Goal: Task Accomplishment & Management: Complete application form

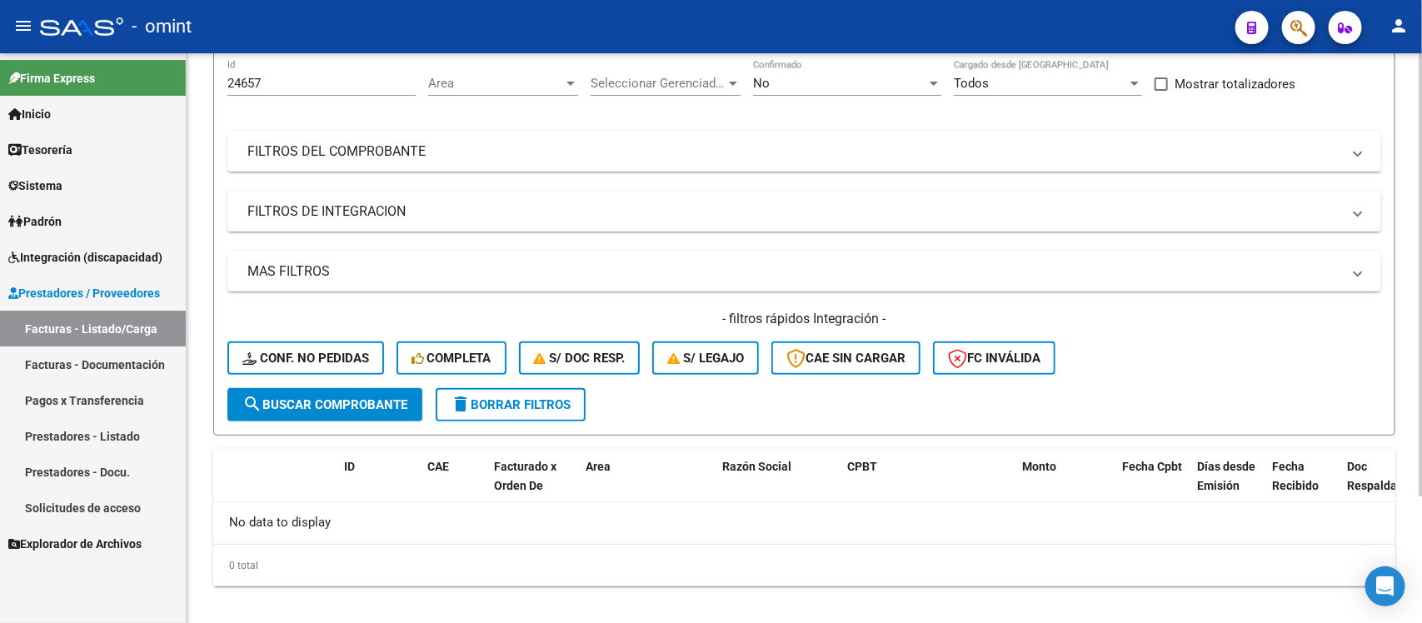
scroll to position [164, 0]
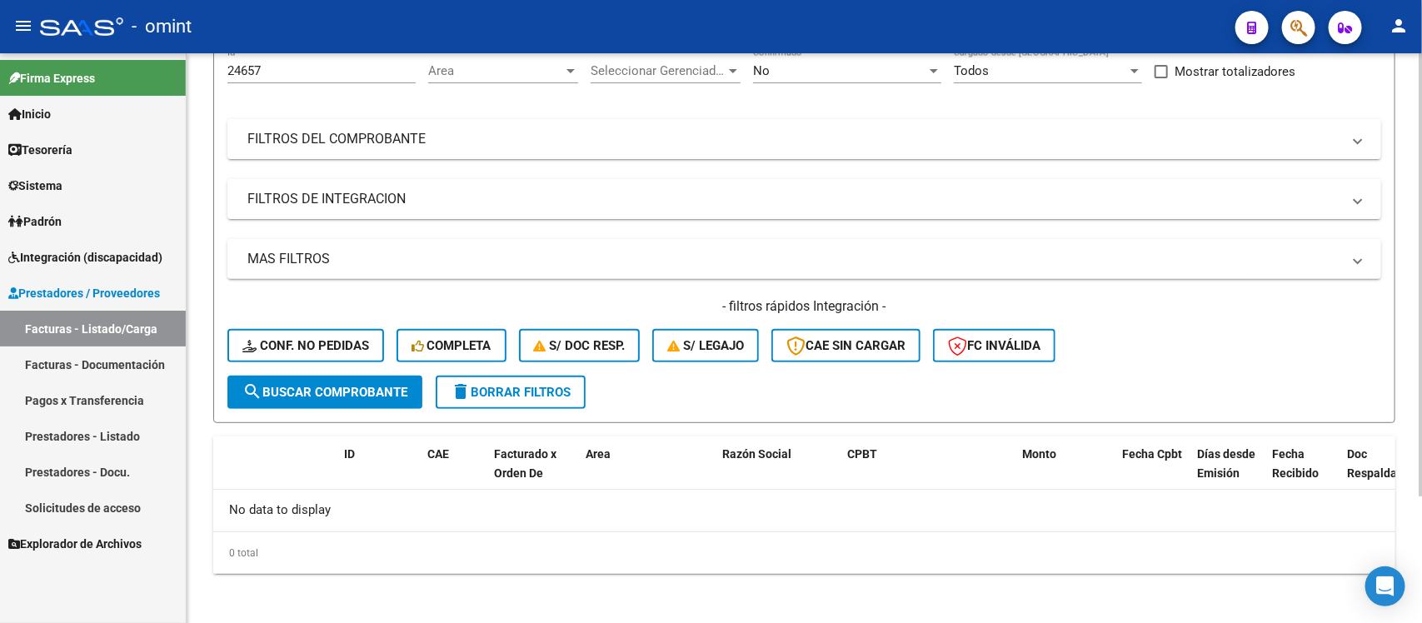
click at [534, 396] on button "delete Borrar Filtros" at bounding box center [511, 392] width 150 height 33
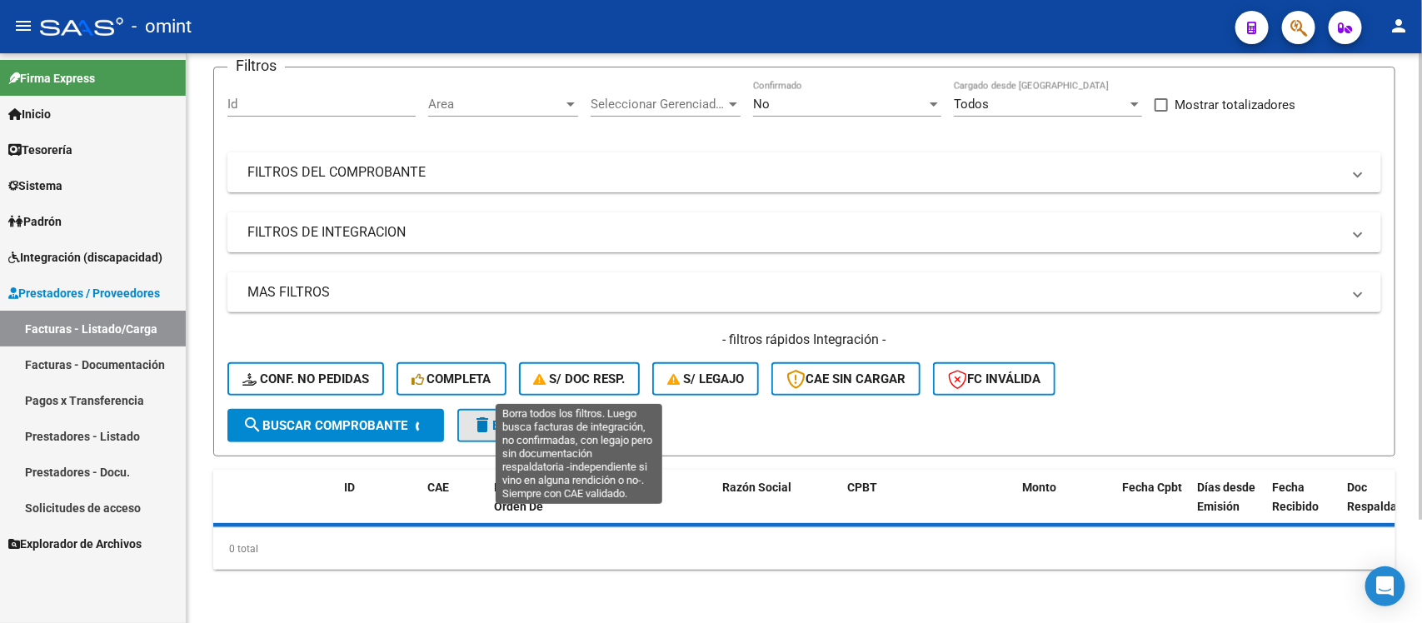
scroll to position [127, 0]
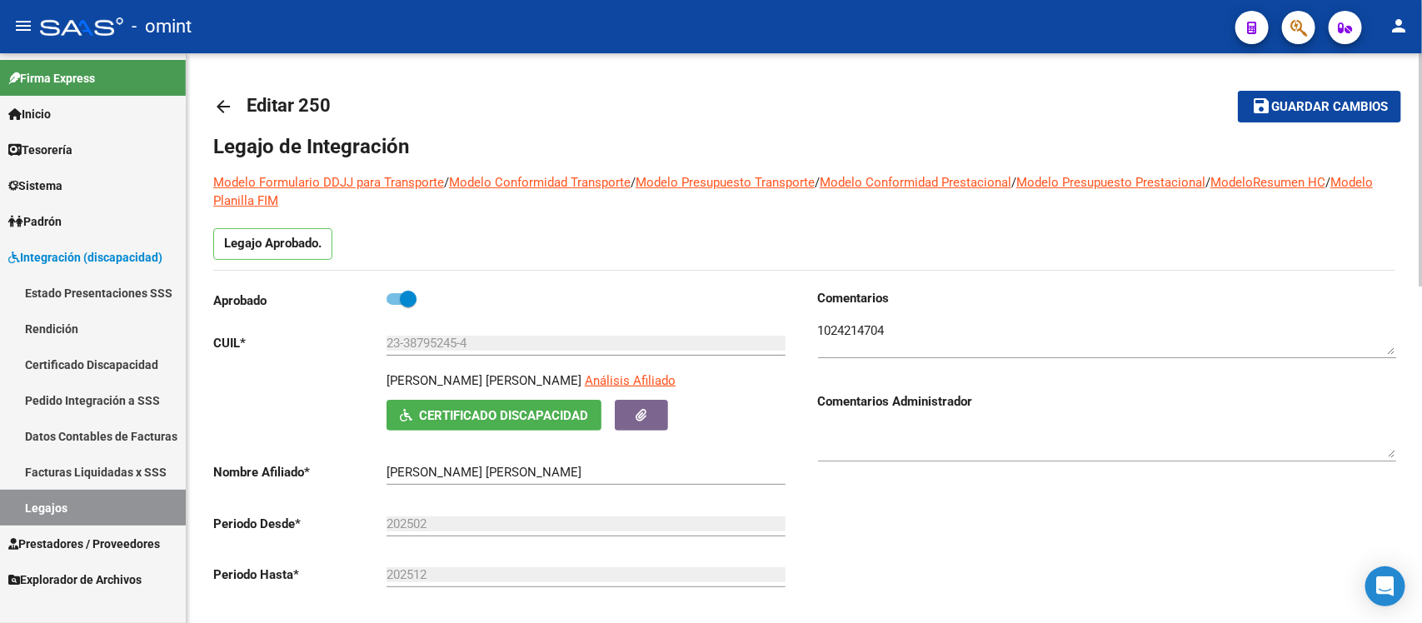
click at [226, 107] on mat-icon "arrow_back" at bounding box center [223, 107] width 20 height 20
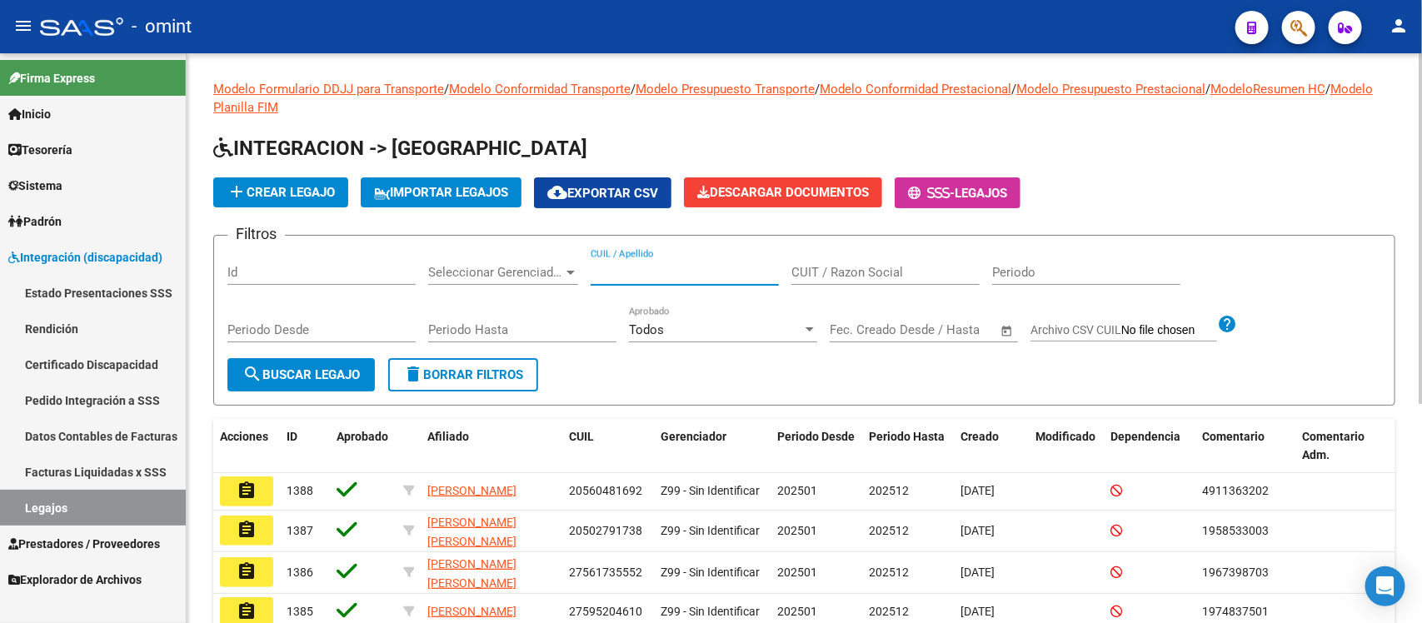
click at [726, 267] on input "CUIL / Apellido" at bounding box center [685, 272] width 188 height 15
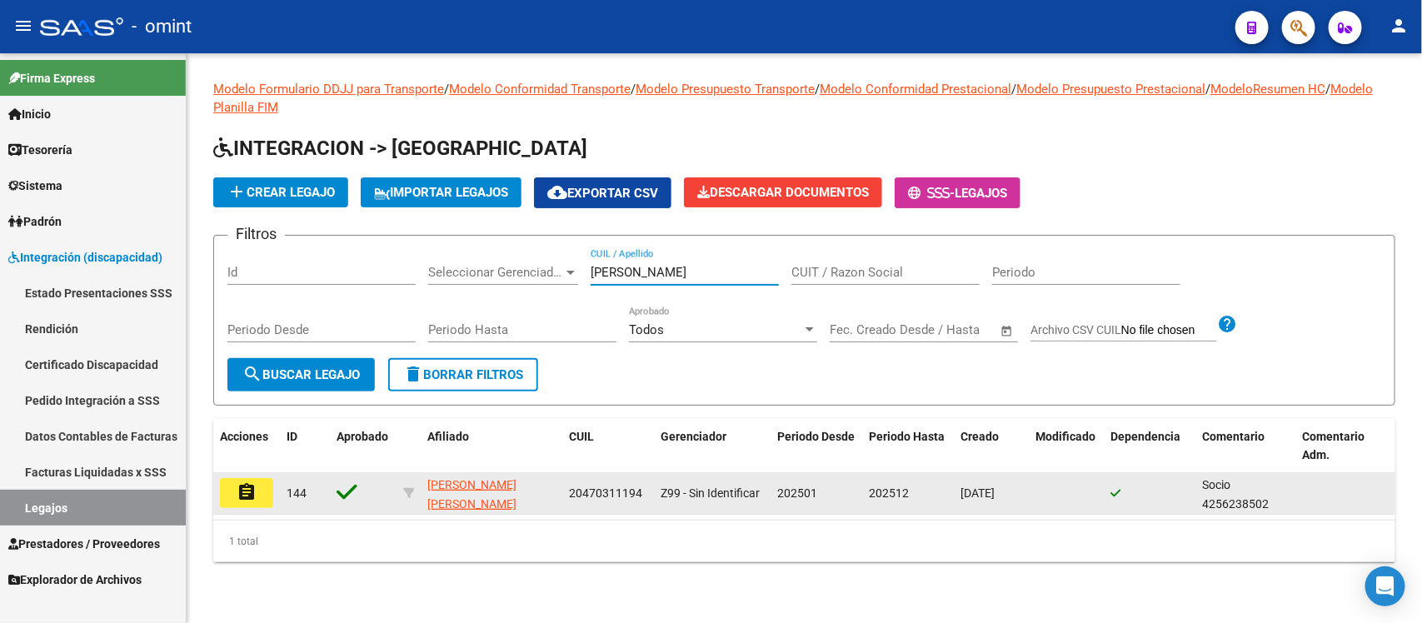
type input "[PERSON_NAME]"
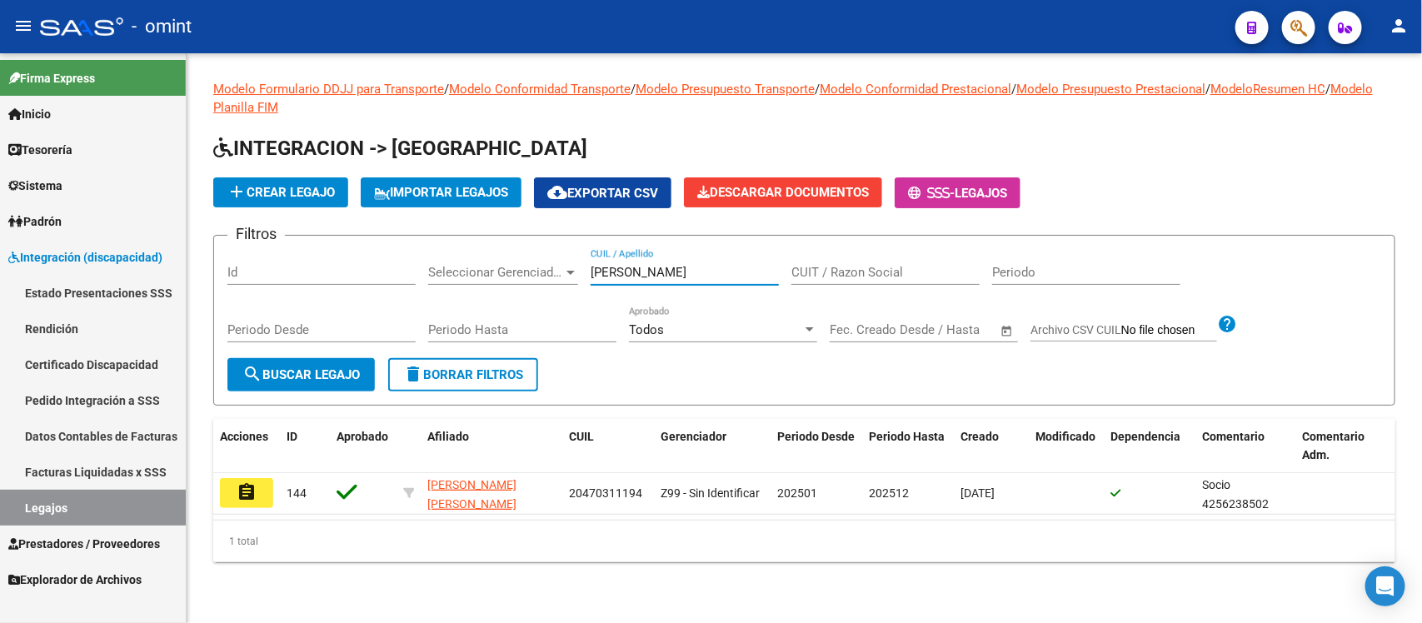
click at [237, 496] on mat-icon "assignment" at bounding box center [247, 492] width 20 height 20
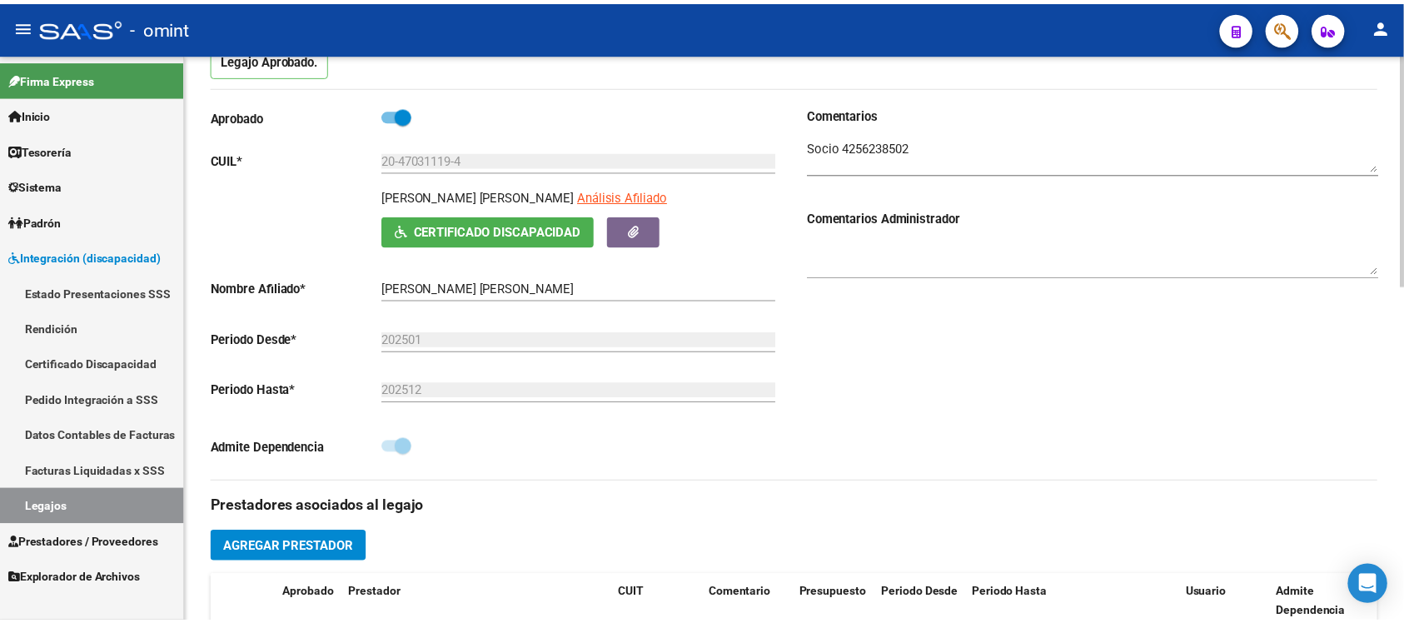
scroll to position [521, 0]
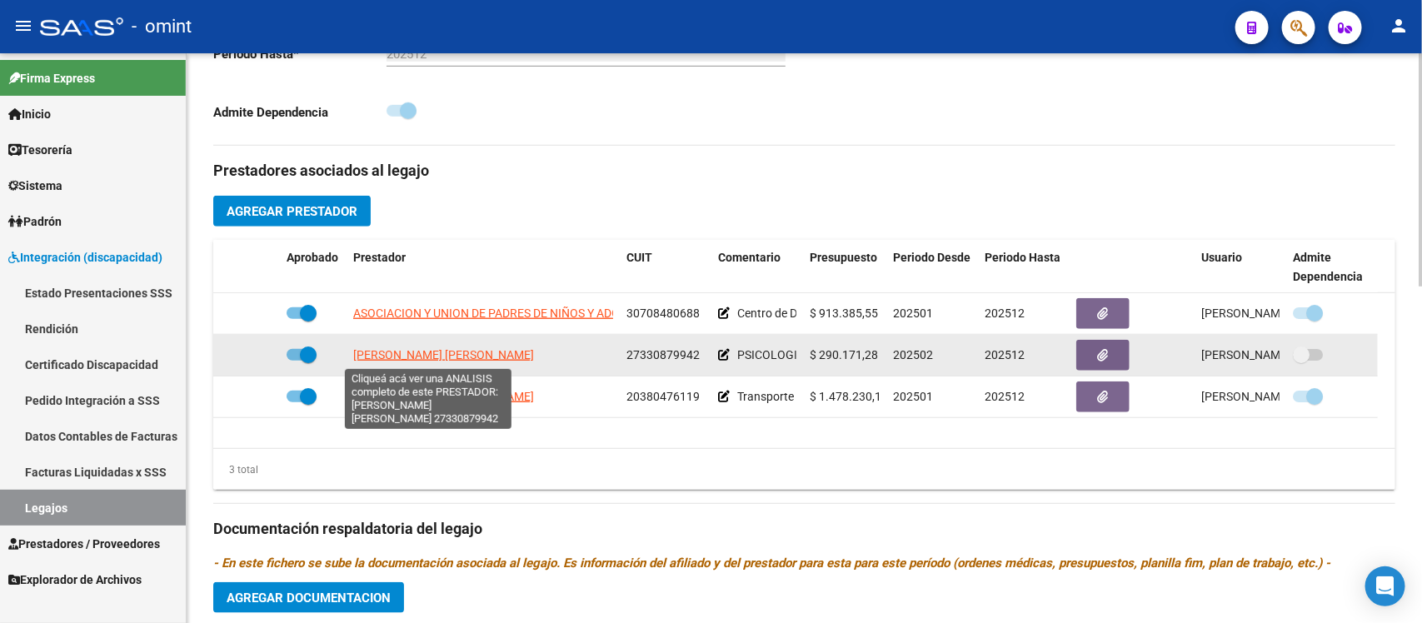
click at [439, 355] on span "[PERSON_NAME] [PERSON_NAME]" at bounding box center [443, 354] width 181 height 13
type textarea "27330879942"
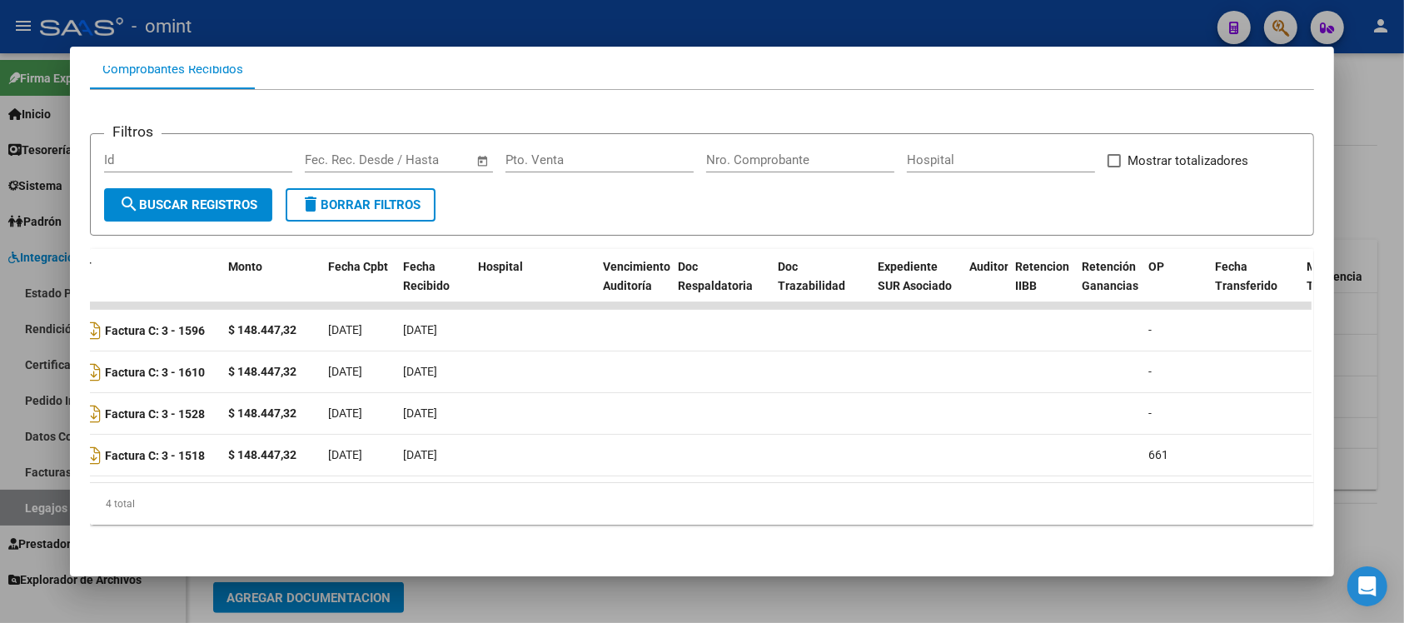
scroll to position [0, 0]
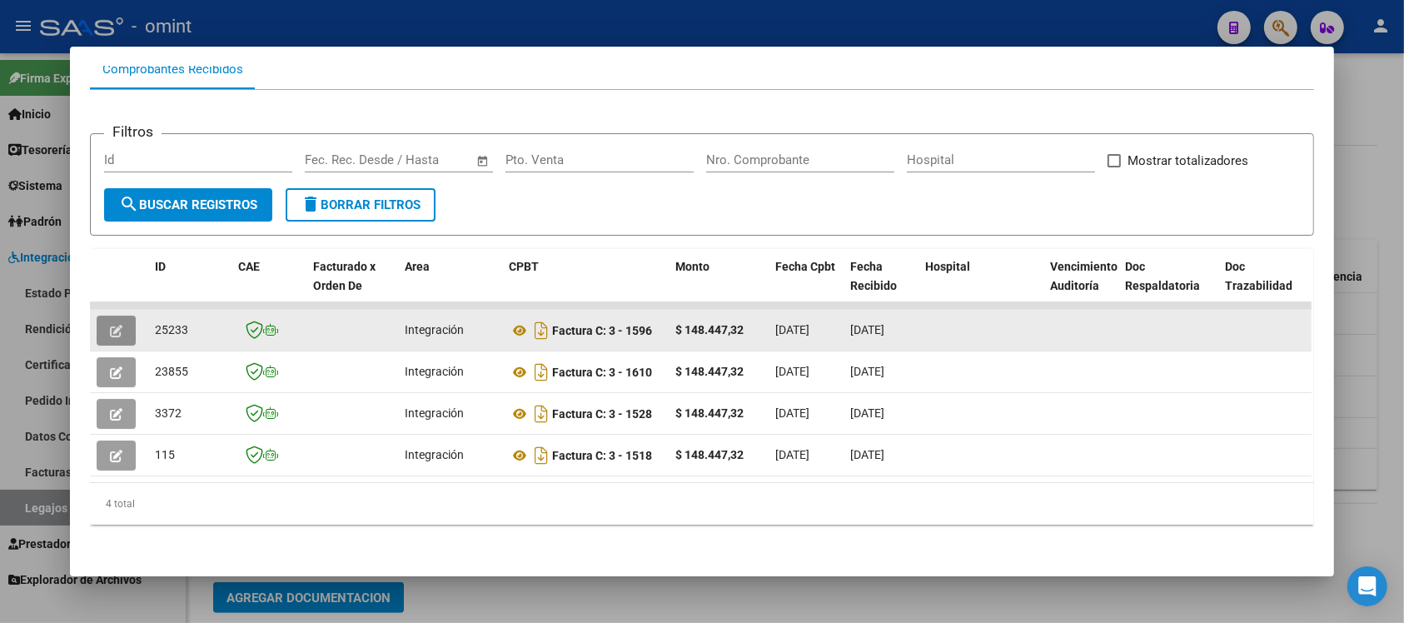
click at [111, 325] on icon "button" at bounding box center [116, 331] width 12 height 12
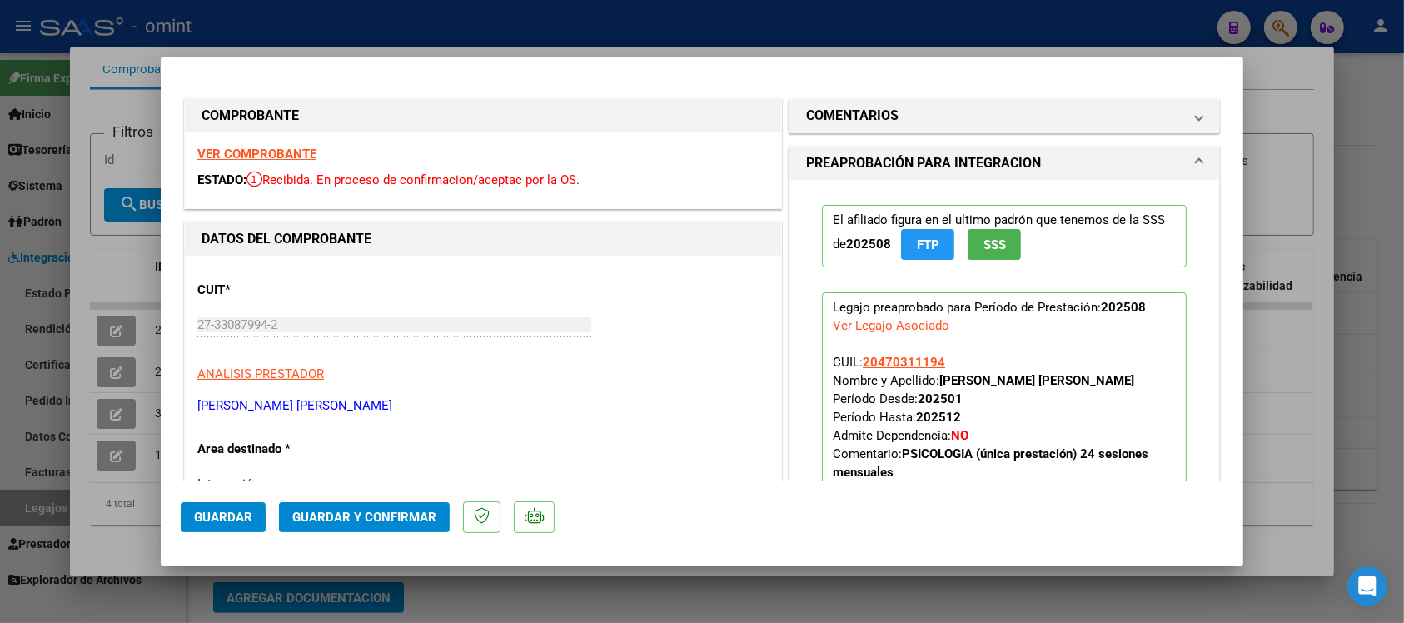
click at [283, 154] on strong "VER COMPROBANTE" at bounding box center [256, 154] width 119 height 15
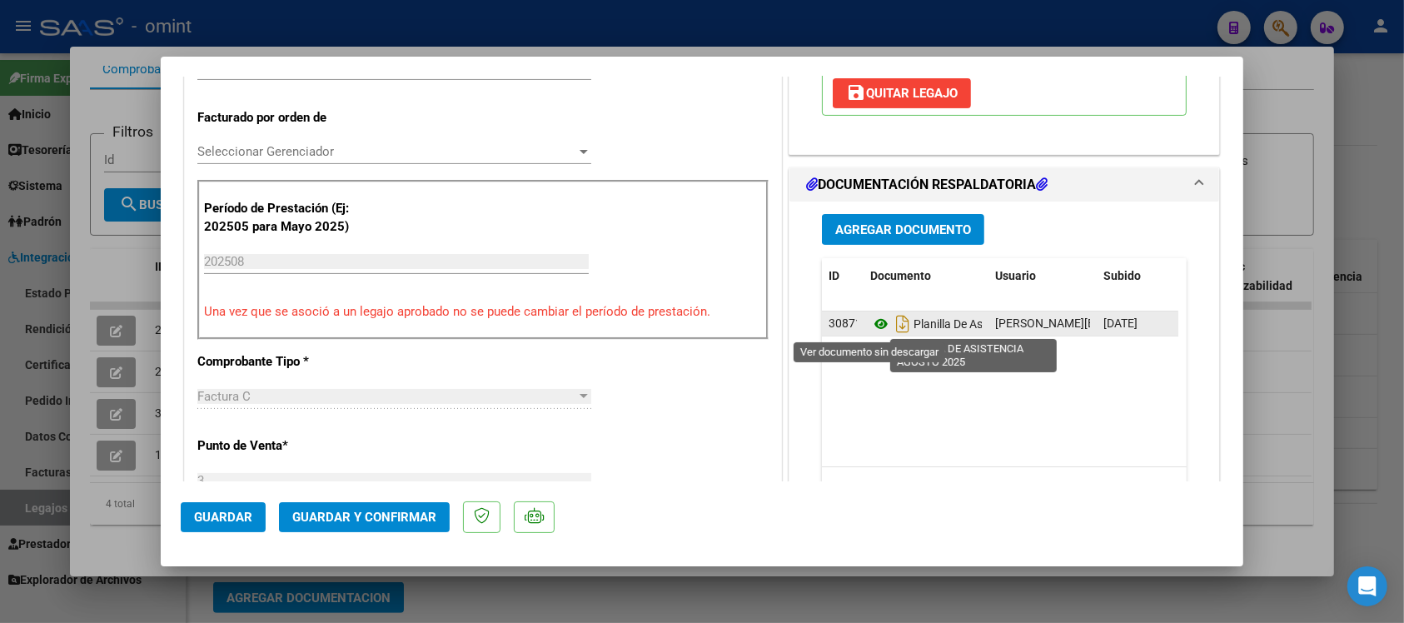
click at [871, 325] on icon at bounding box center [881, 324] width 22 height 20
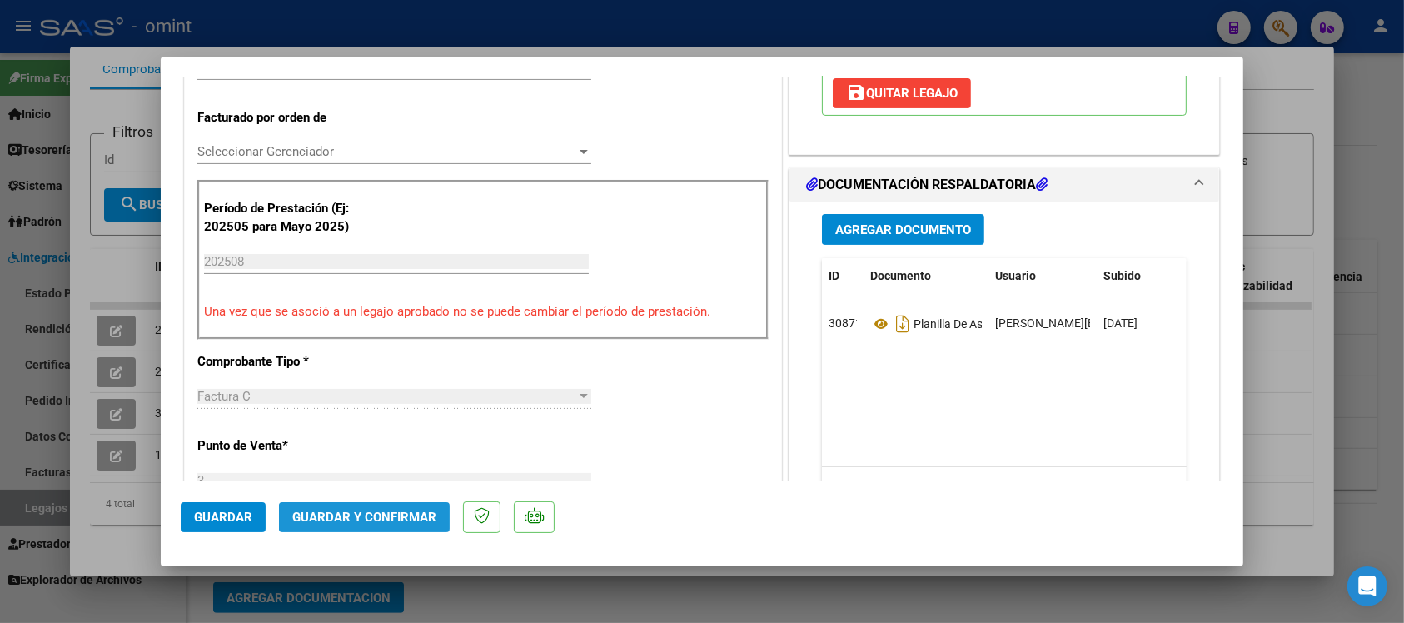
click at [391, 505] on button "Guardar y Confirmar" at bounding box center [364, 517] width 171 height 30
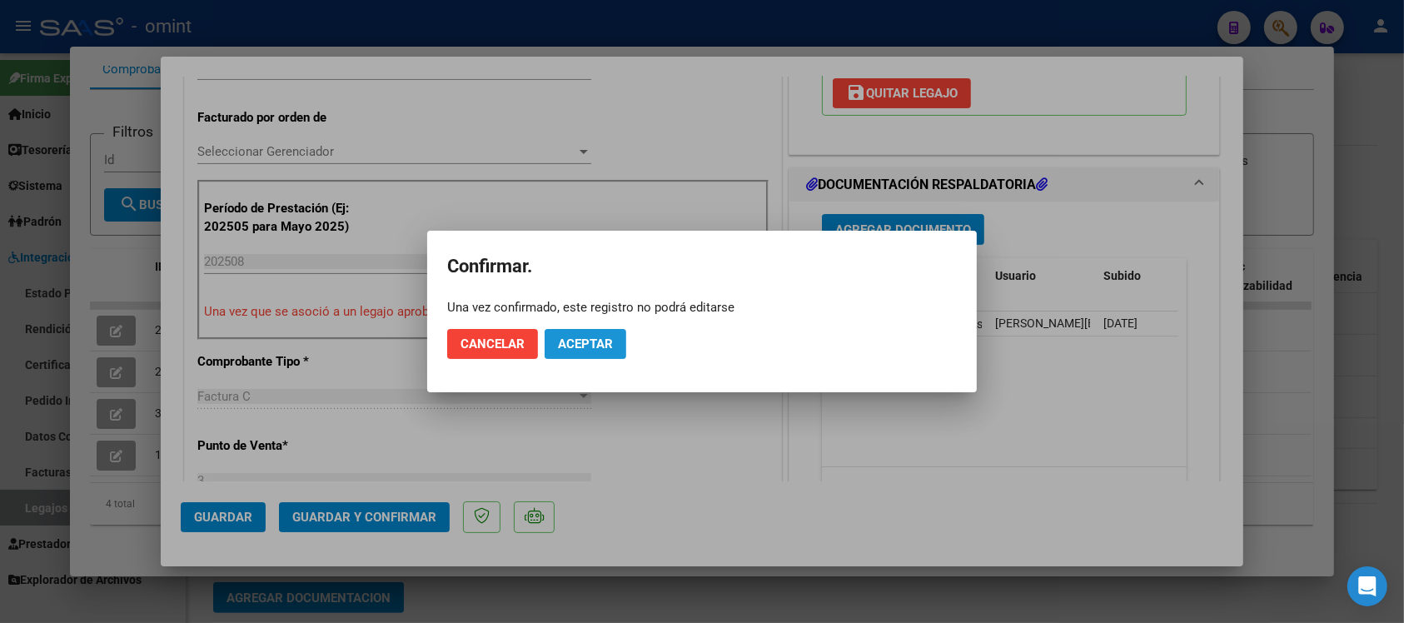
click at [593, 347] on span "Aceptar" at bounding box center [585, 344] width 55 height 15
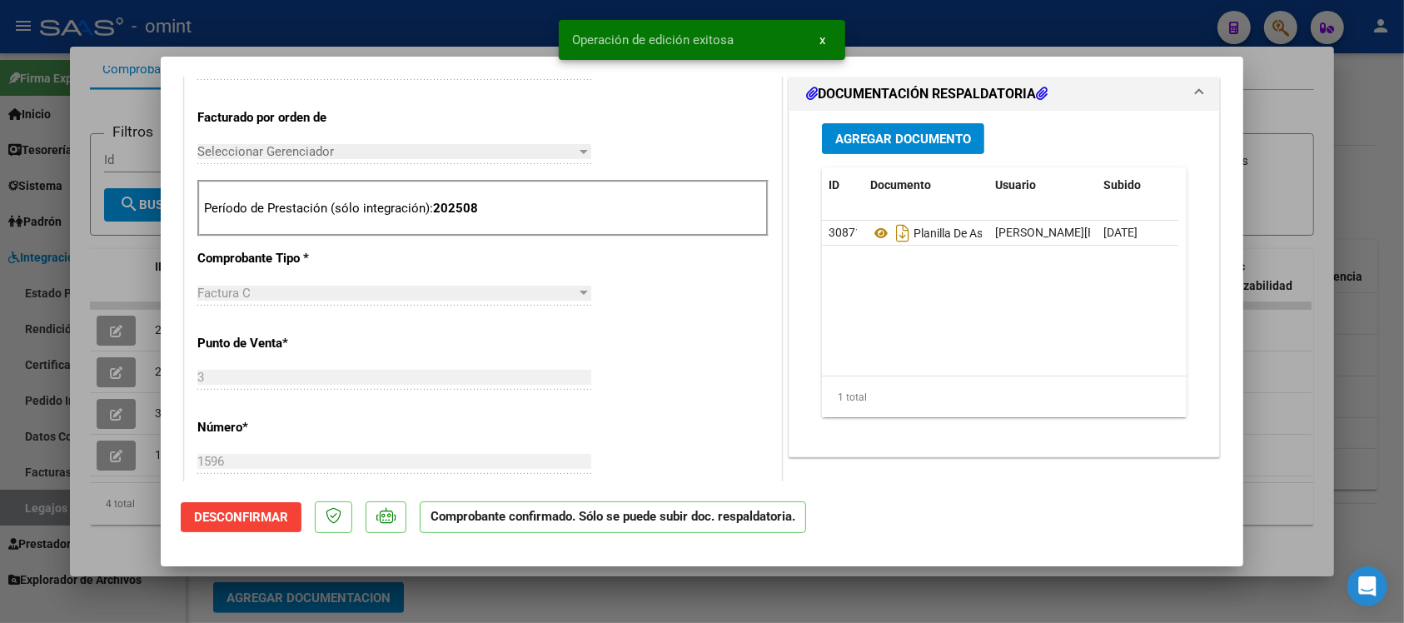
click at [305, 42] on div at bounding box center [702, 311] width 1404 height 623
type input "$ 0,00"
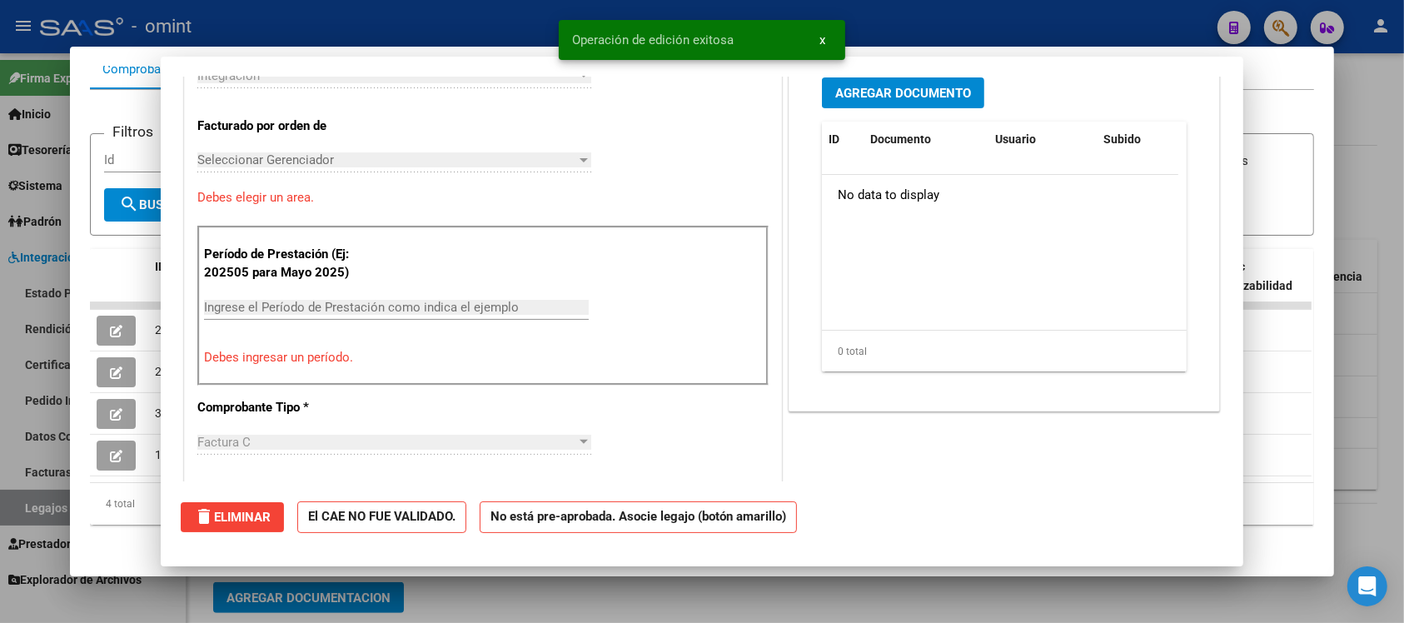
scroll to position [0, 0]
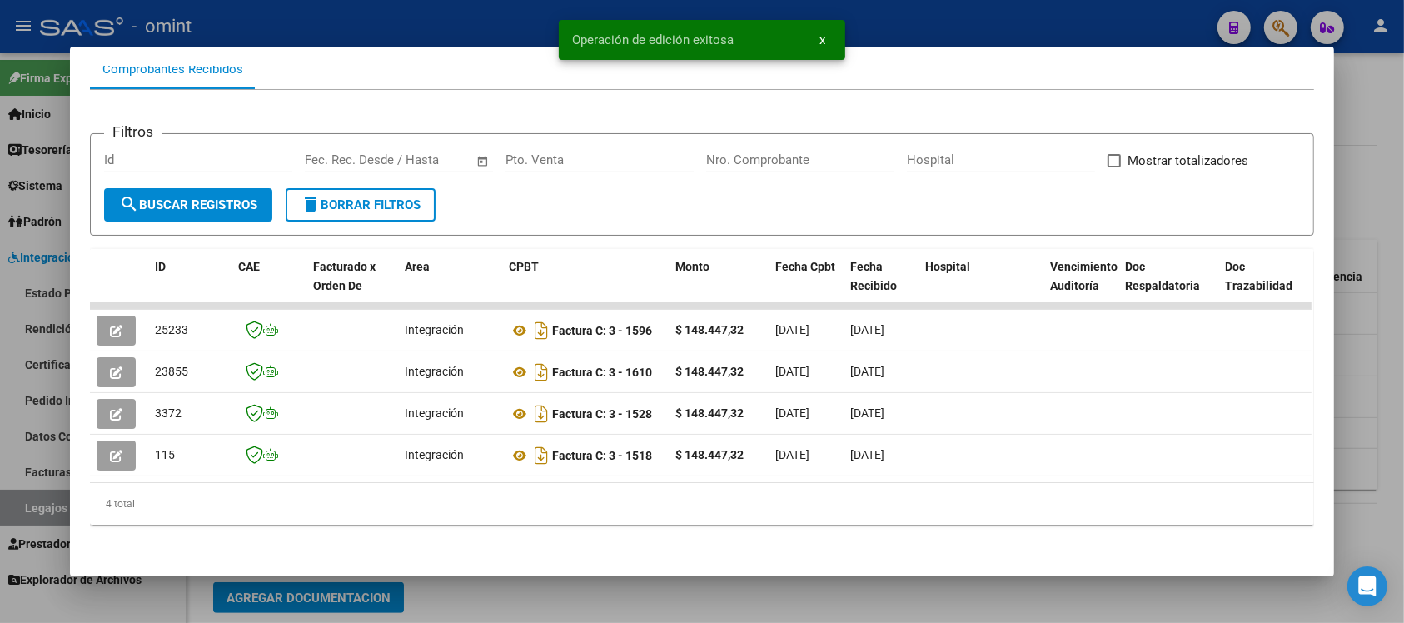
click at [315, 18] on div at bounding box center [702, 311] width 1404 height 623
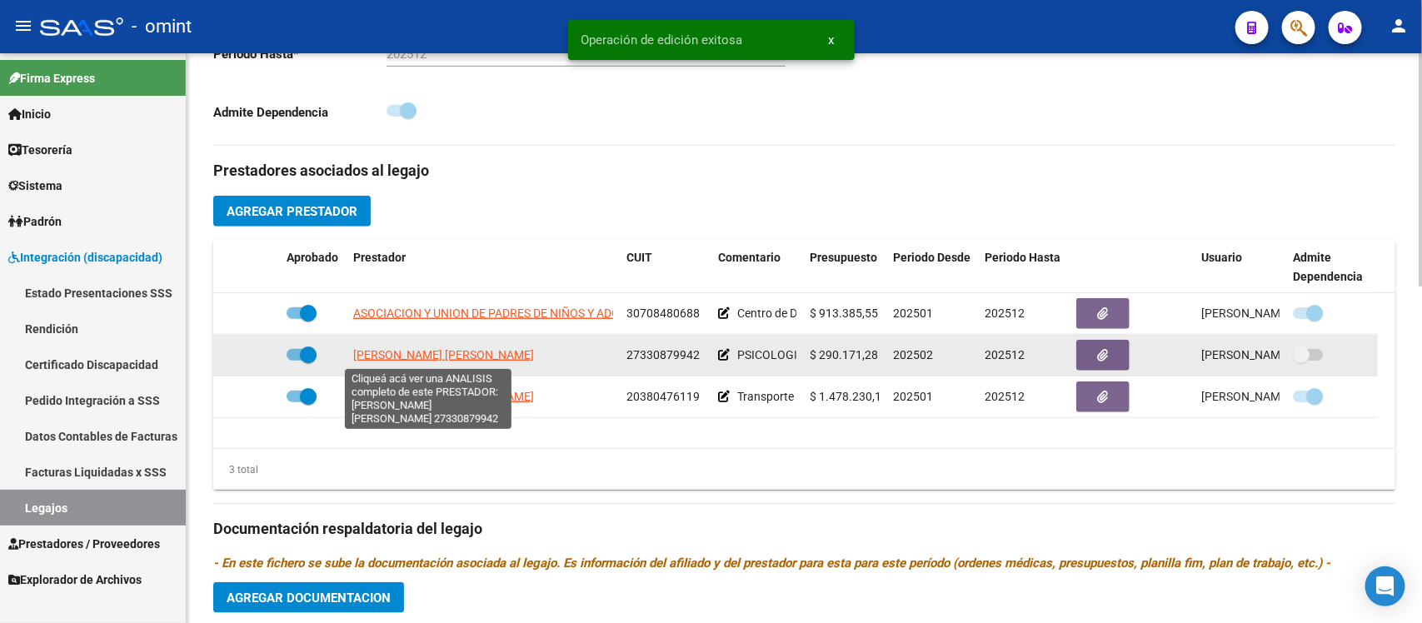
click at [404, 355] on span "[PERSON_NAME] [PERSON_NAME]" at bounding box center [443, 354] width 181 height 13
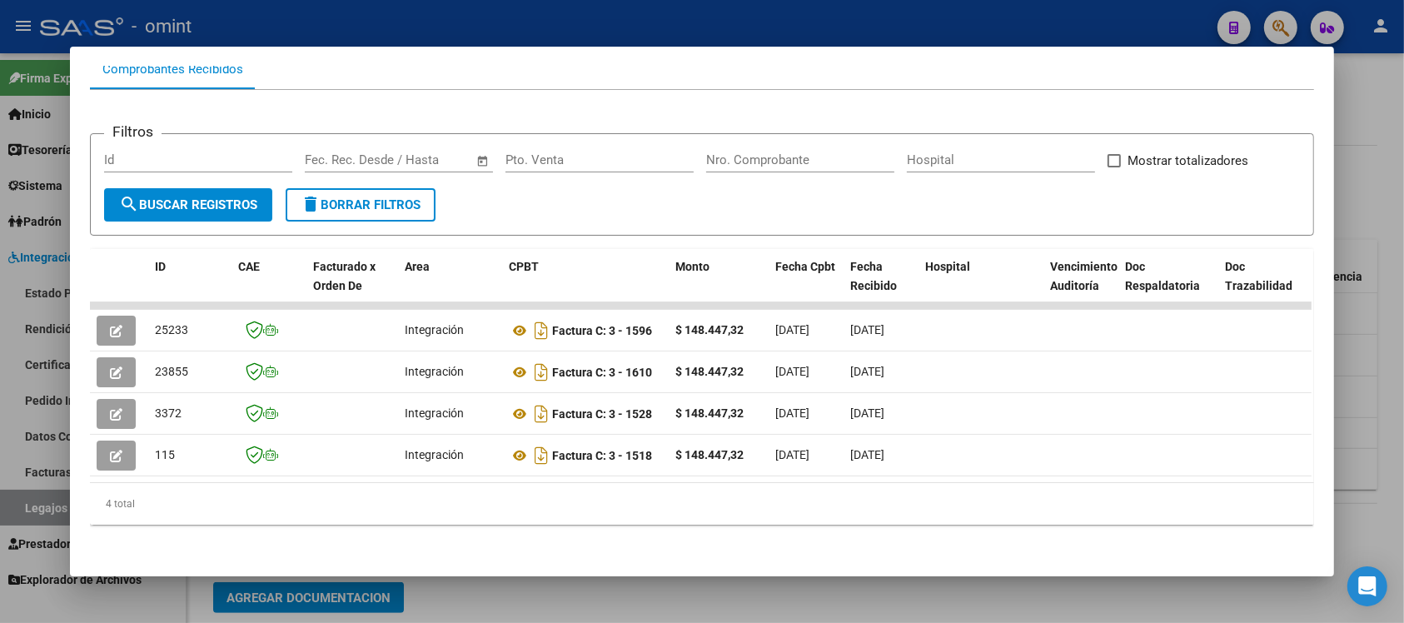
click at [385, 14] on div at bounding box center [702, 311] width 1404 height 623
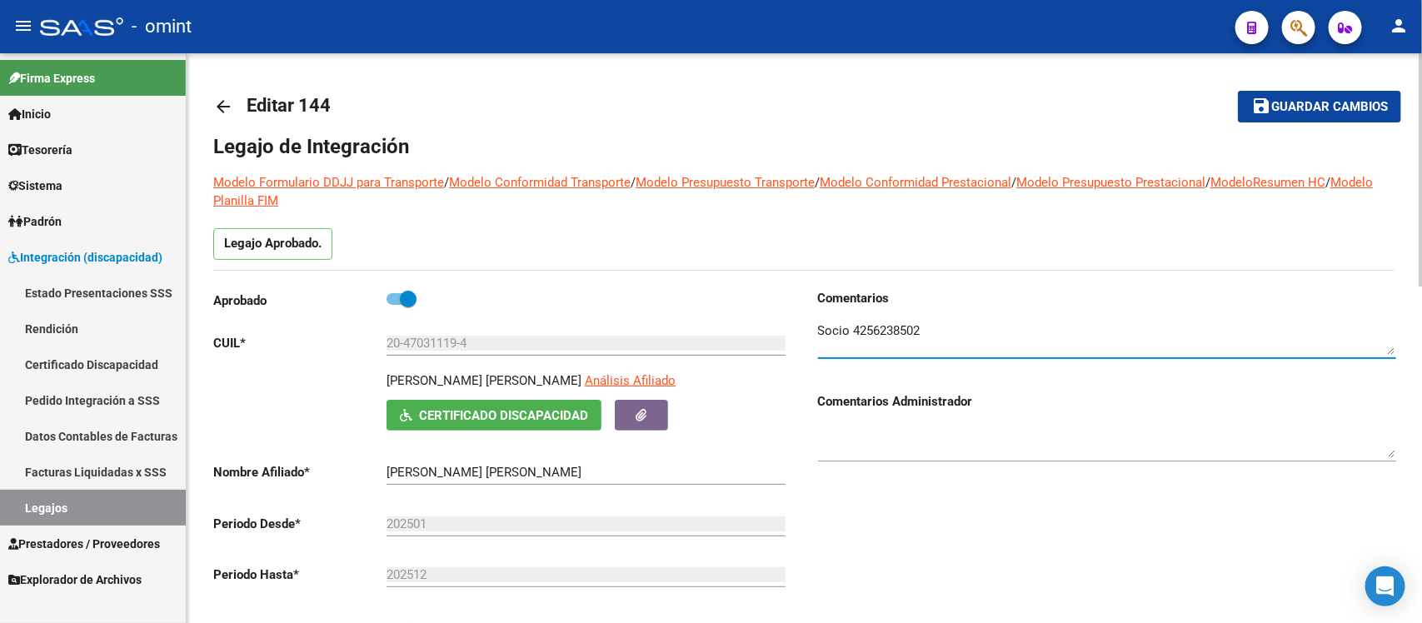
drag, startPoint x: 854, startPoint y: 329, endPoint x: 962, endPoint y: 327, distance: 108.3
click at [962, 327] on textarea at bounding box center [1107, 338] width 578 height 33
